Goal: Check status: Check status

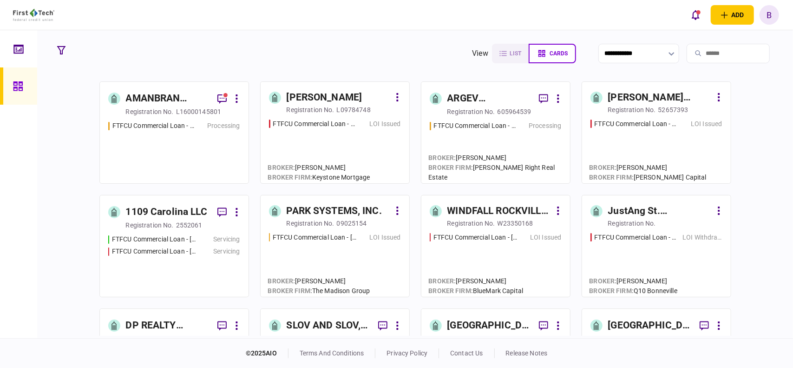
click at [157, 97] on div "AMANBRAN INVESTMENTS, LLC" at bounding box center [168, 98] width 84 height 15
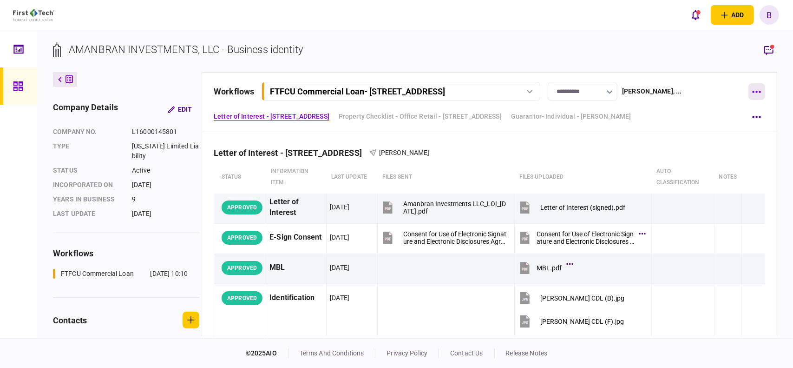
click at [756, 90] on button "button" at bounding box center [757, 91] width 17 height 17
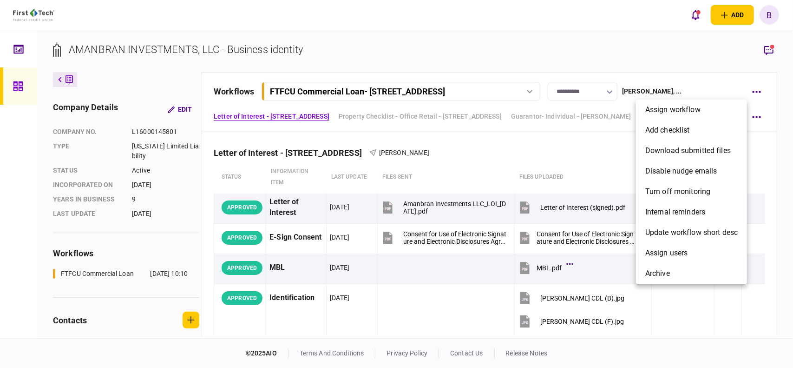
click at [693, 46] on div at bounding box center [396, 184] width 793 height 368
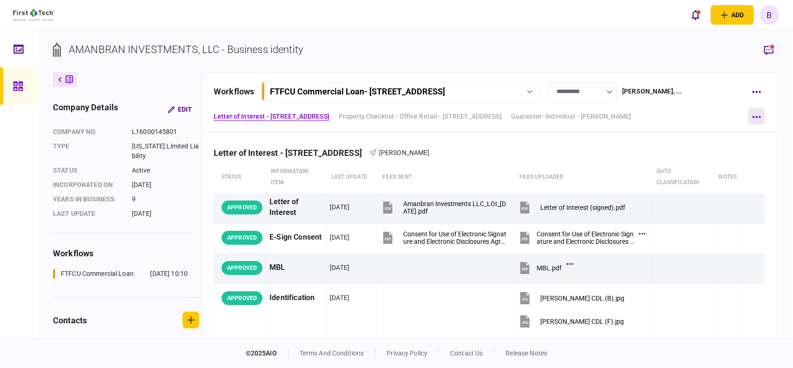
click at [756, 118] on button "button" at bounding box center [757, 116] width 17 height 17
click at [665, 46] on div at bounding box center [396, 184] width 793 height 368
click at [751, 150] on button "button" at bounding box center [757, 152] width 17 height 17
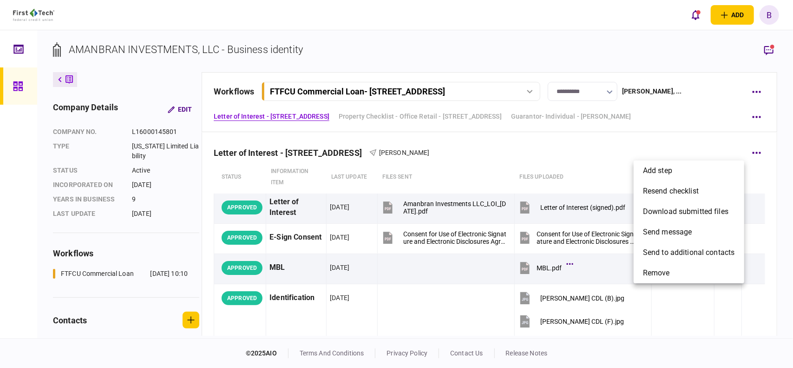
click at [709, 145] on div at bounding box center [396, 184] width 793 height 368
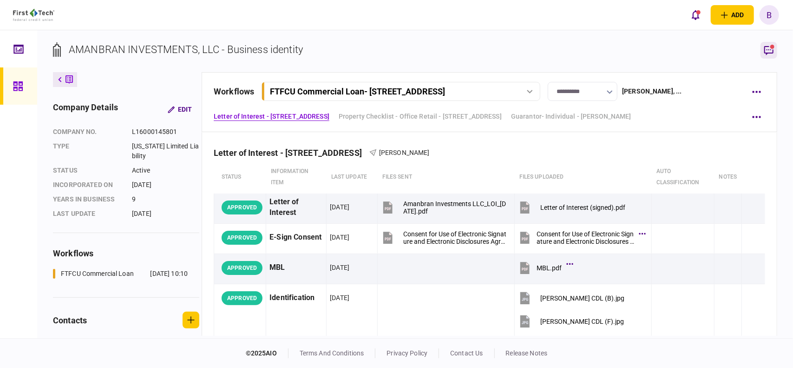
click at [767, 49] on icon "button" at bounding box center [768, 50] width 11 height 11
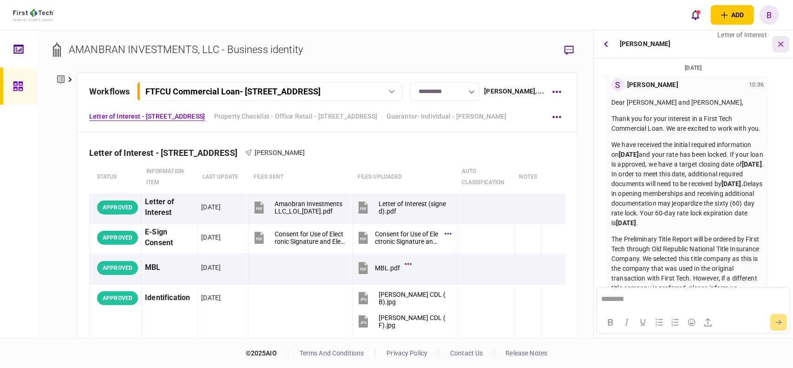
click at [783, 45] on icon "button" at bounding box center [781, 44] width 11 height 11
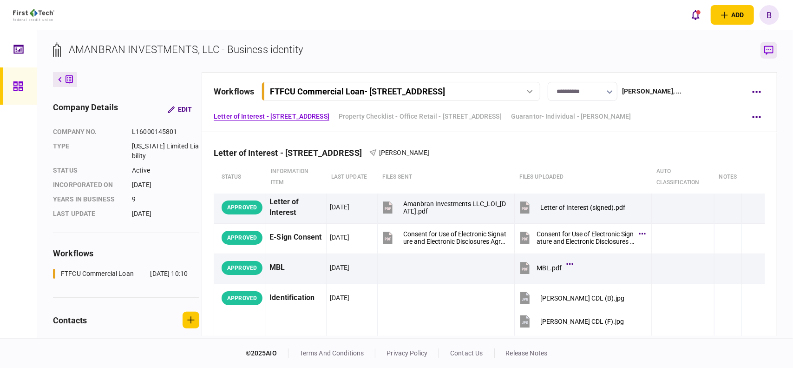
click at [769, 50] on icon "button" at bounding box center [768, 51] width 9 height 10
